Goal: Information Seeking & Learning: Check status

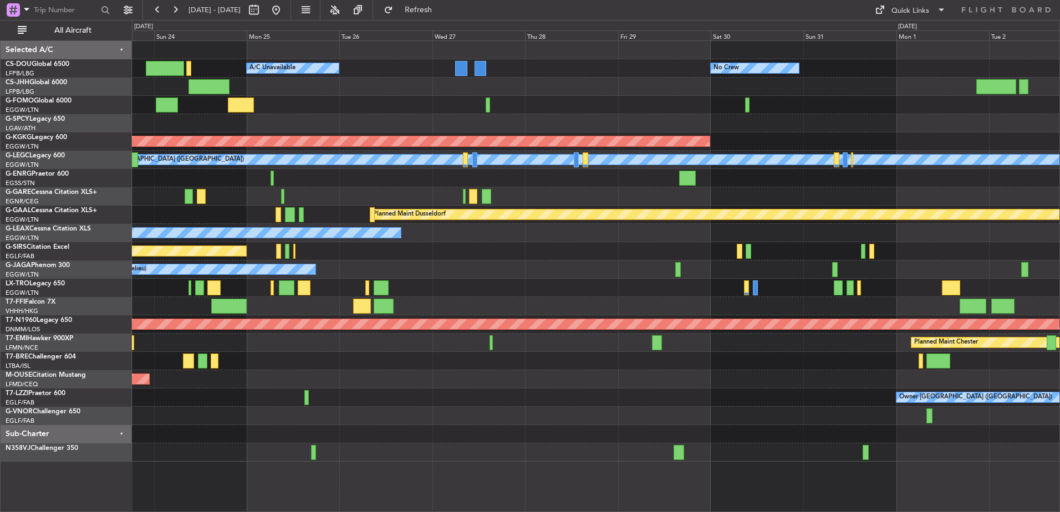
click at [454, 423] on div at bounding box center [595, 416] width 927 height 18
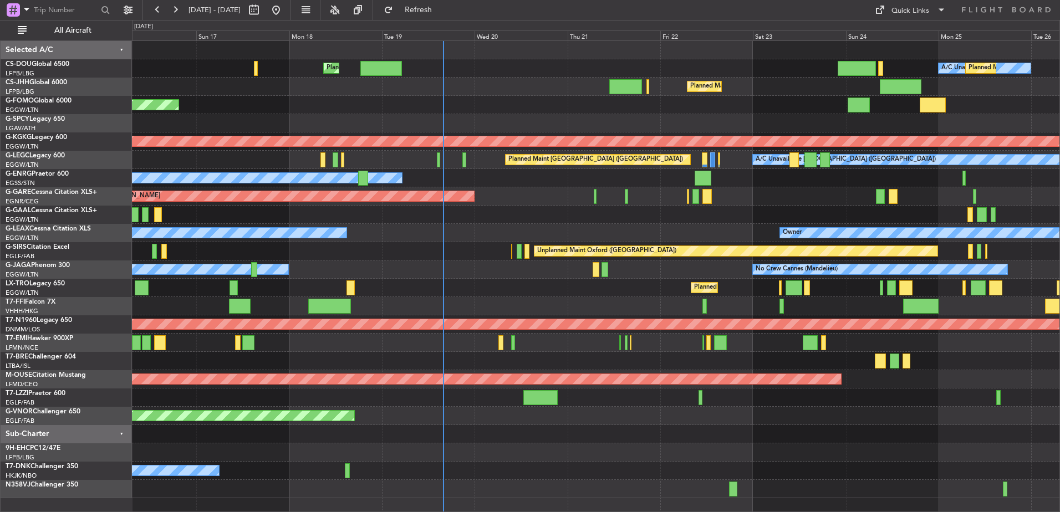
click at [356, 246] on div "Unplanned Maint Oxford ([GEOGRAPHIC_DATA])" at bounding box center [595, 251] width 927 height 18
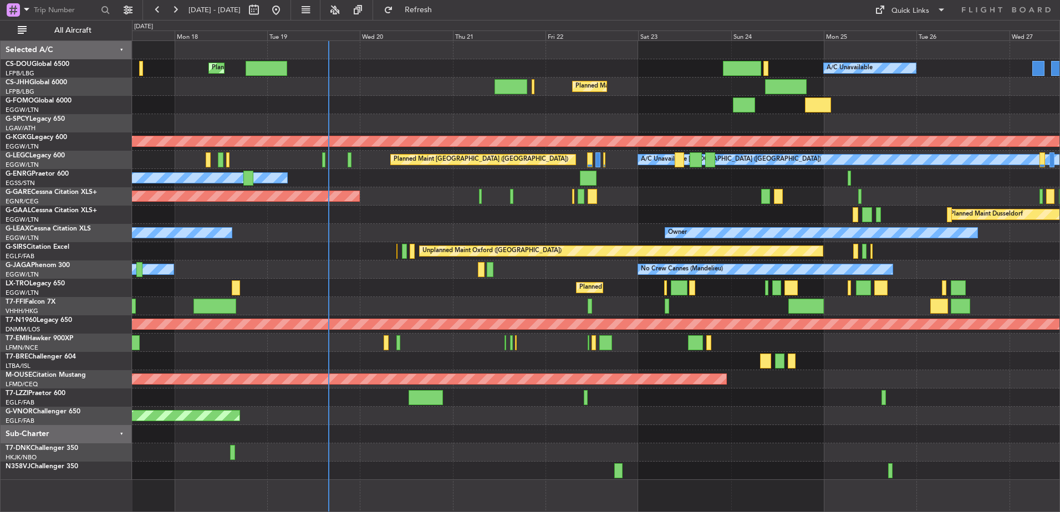
click at [737, 210] on div "Planned Maint Dusseldorf" at bounding box center [595, 215] width 927 height 18
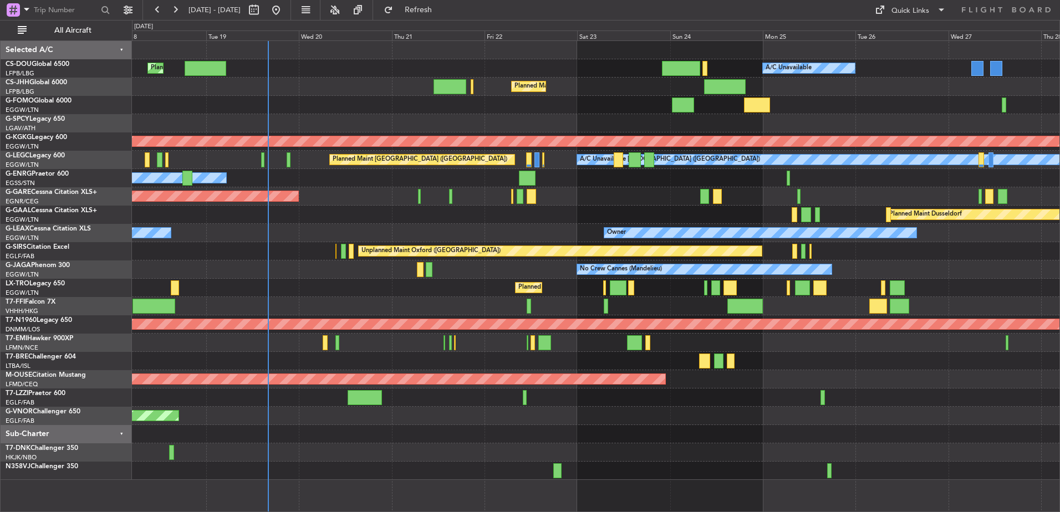
click at [264, 160] on div at bounding box center [262, 159] width 3 height 15
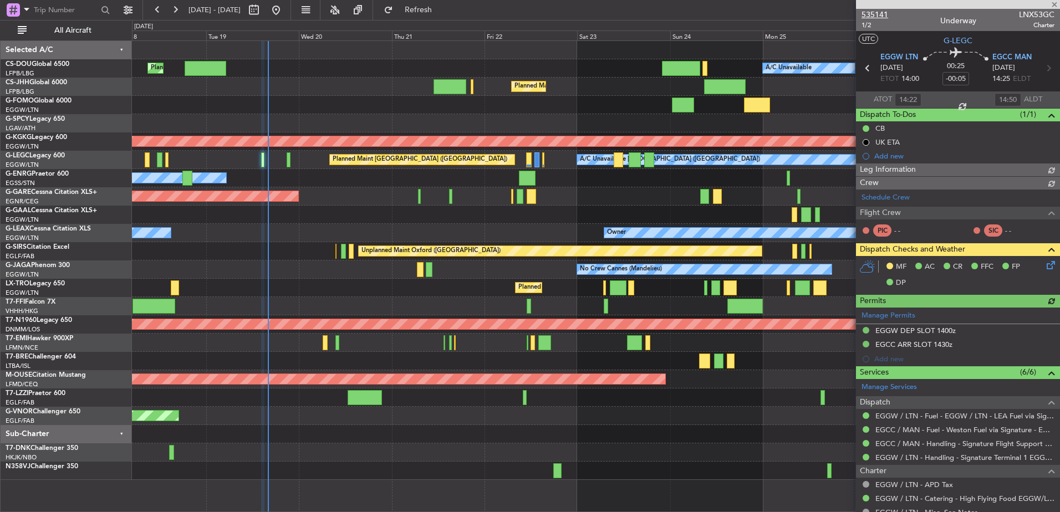
click at [879, 18] on span "535141" at bounding box center [874, 15] width 27 height 12
